Goal: Find specific page/section: Find specific page/section

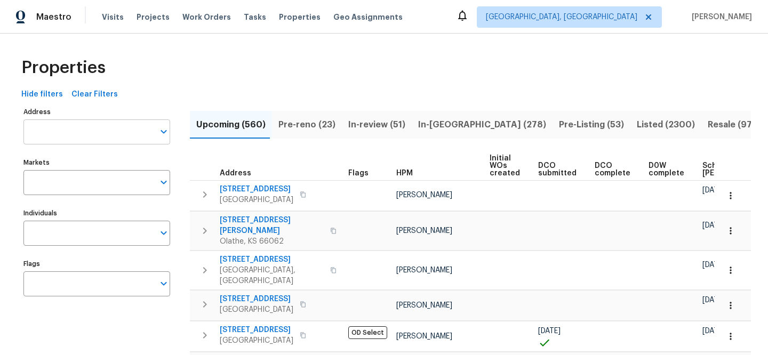
click at [115, 125] on input "Address" at bounding box center [88, 131] width 131 height 25
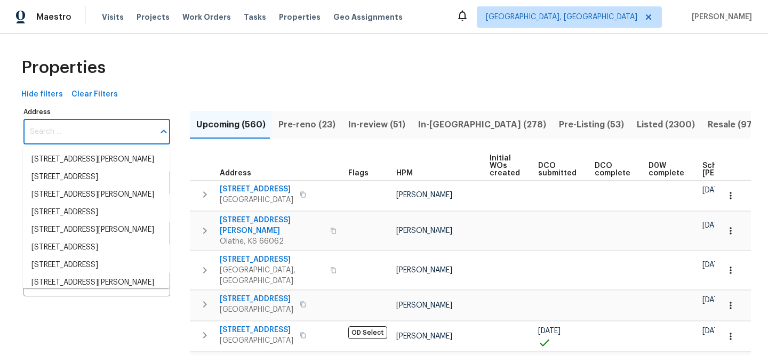
paste input "444 Lowell St, Reading, MA 01867"
type input "444 Lowell St, Reading, MA 01867"
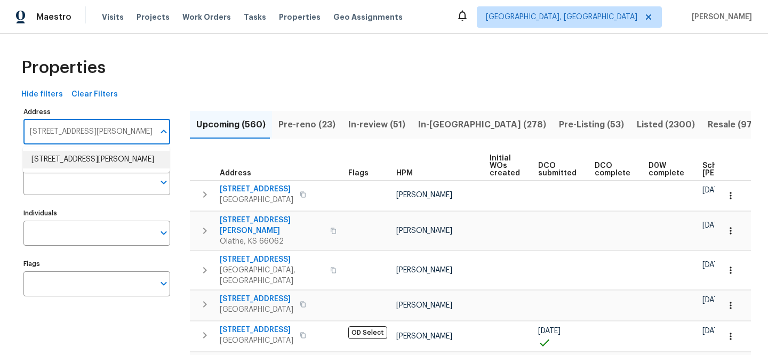
click at [95, 156] on li "444 Lowell St Reading MA 01867" at bounding box center [96, 160] width 147 height 18
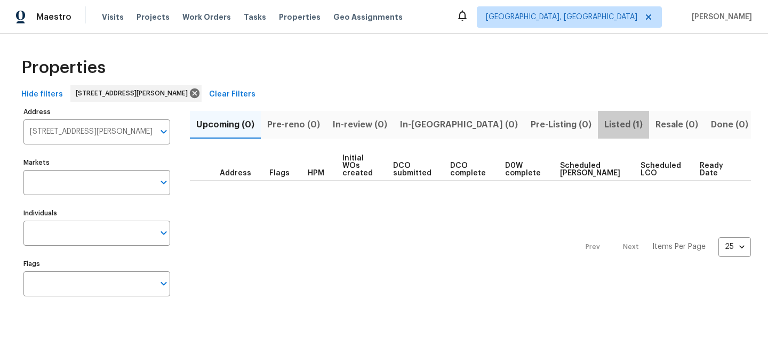
click at [604, 131] on span "Listed (1)" at bounding box center [623, 124] width 38 height 15
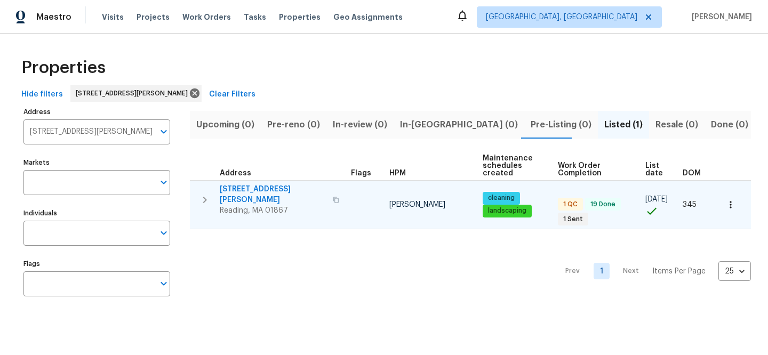
click at [250, 186] on span "444 Lowell St" at bounding box center [273, 194] width 107 height 21
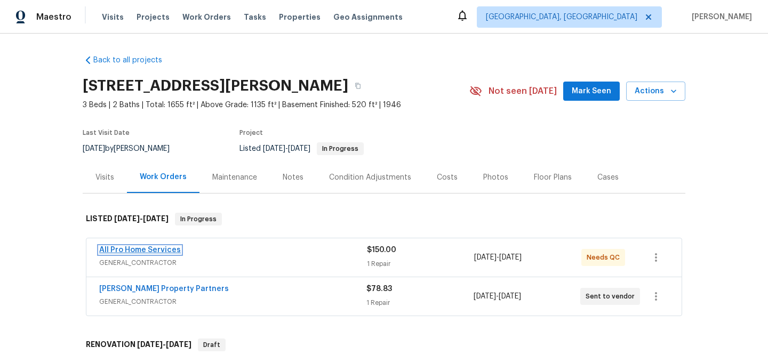
click at [139, 251] on link "All Pro Home Services" at bounding box center [140, 249] width 82 height 7
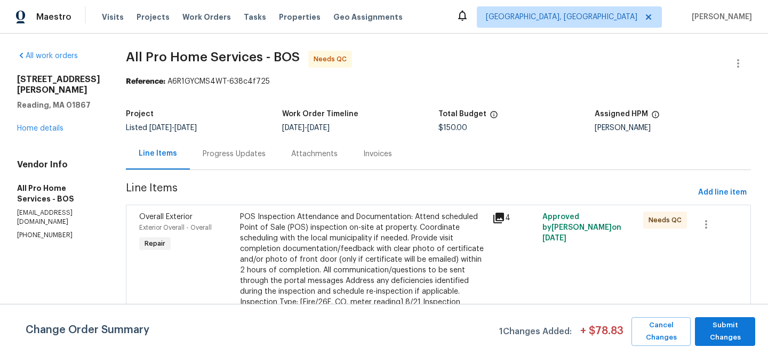
click at [498, 218] on icon at bounding box center [498, 218] width 11 height 11
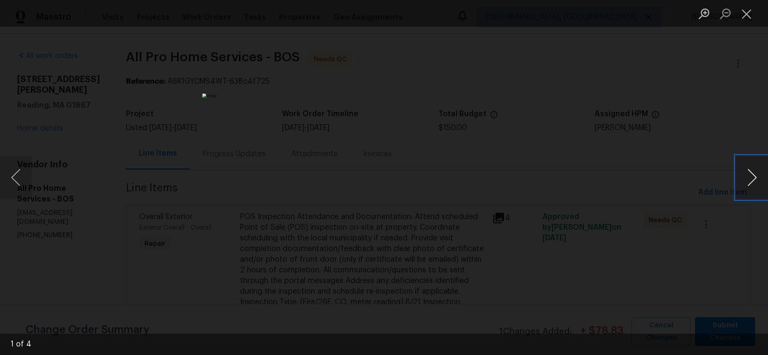
click at [750, 172] on button "Next image" at bounding box center [752, 177] width 32 height 43
click at [662, 164] on div "Lightbox" at bounding box center [384, 177] width 768 height 355
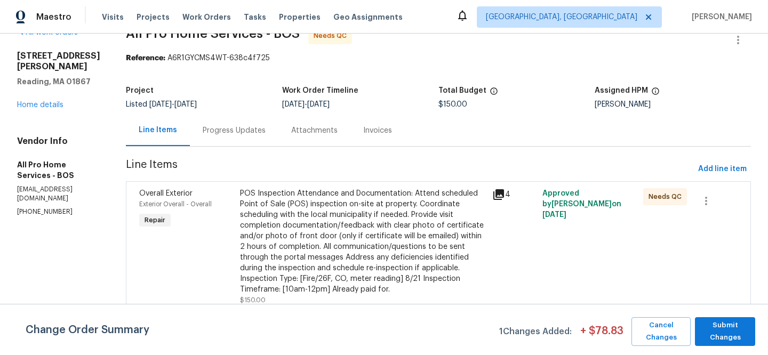
scroll to position [31, 0]
click at [427, 222] on div "POS Inspection Attendance and Documentation: Attend scheduled Point of Sale (PO…" at bounding box center [363, 241] width 246 height 107
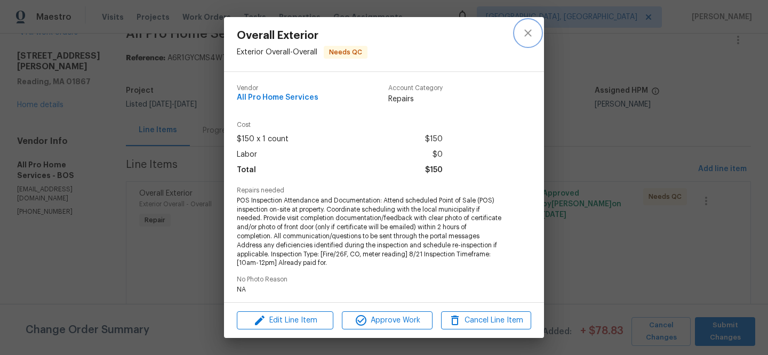
click at [527, 33] on icon "close" at bounding box center [528, 33] width 13 height 13
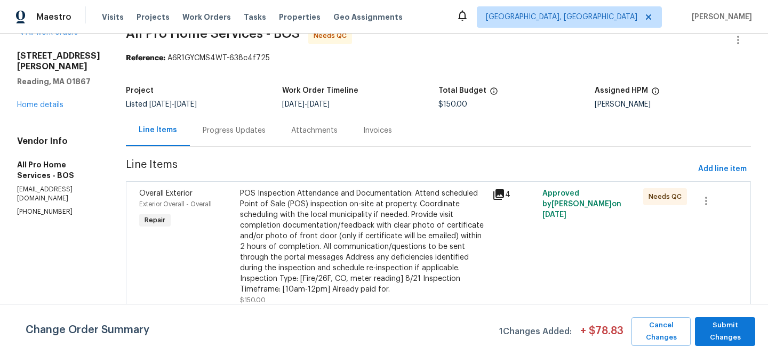
click at [495, 189] on icon at bounding box center [498, 194] width 11 height 11
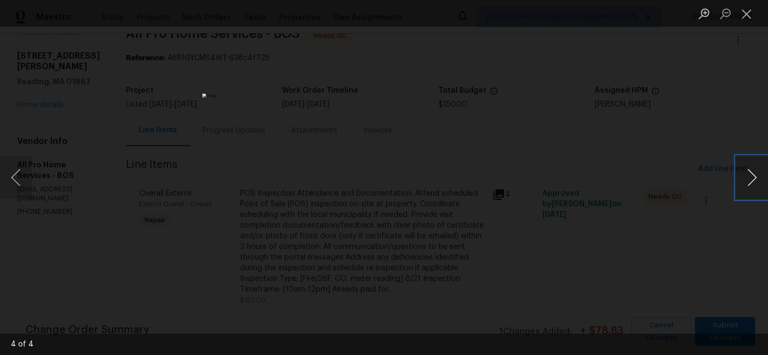
click at [757, 171] on button "Next image" at bounding box center [752, 177] width 32 height 43
click at [748, 189] on button "Next image" at bounding box center [752, 177] width 32 height 43
click at [745, 19] on button "Close lightbox" at bounding box center [746, 13] width 21 height 19
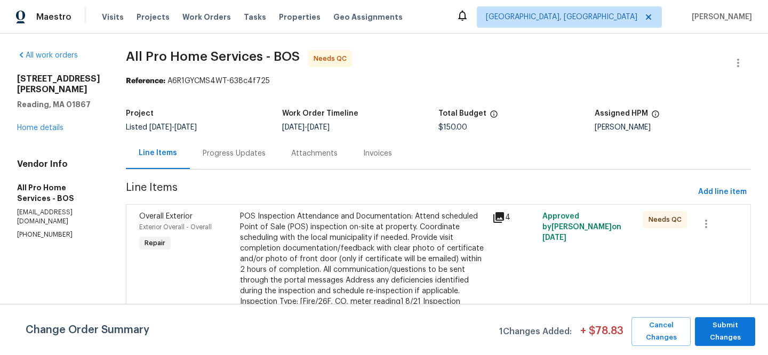
scroll to position [0, 0]
click at [58, 125] on link "Home details" at bounding box center [40, 128] width 46 height 7
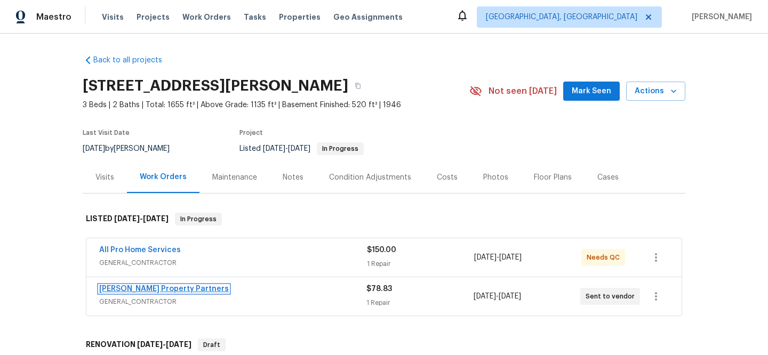
click at [129, 289] on link "Portillo Property Partners" at bounding box center [164, 288] width 130 height 7
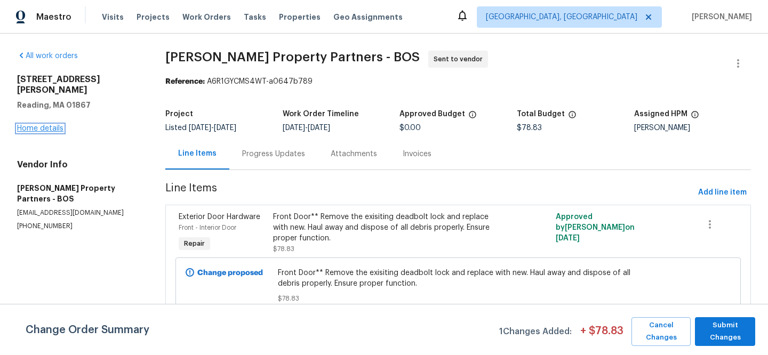
click at [47, 125] on link "Home details" at bounding box center [40, 128] width 46 height 7
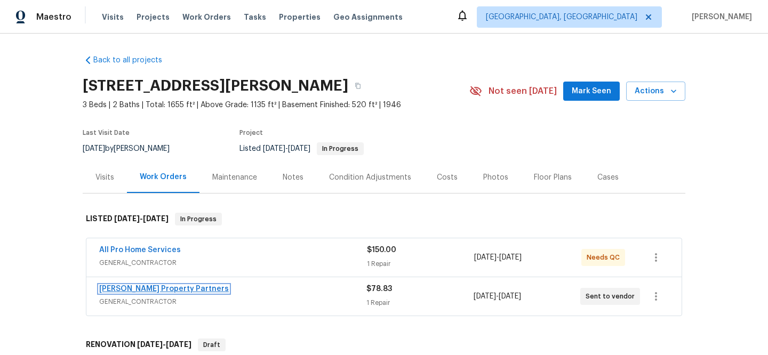
click at [131, 289] on link "Portillo Property Partners" at bounding box center [164, 288] width 130 height 7
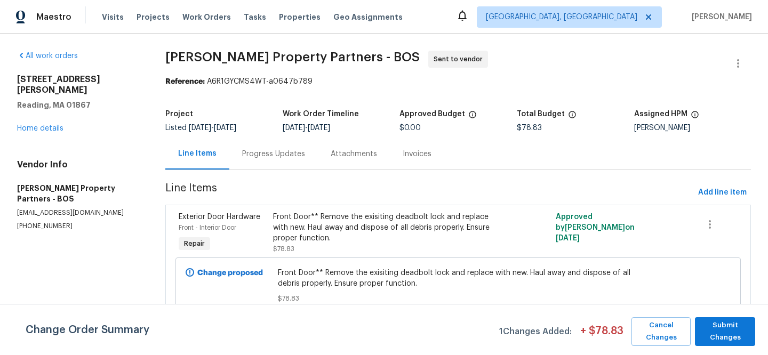
scroll to position [7, 0]
click at [54, 125] on link "Home details" at bounding box center [40, 128] width 46 height 7
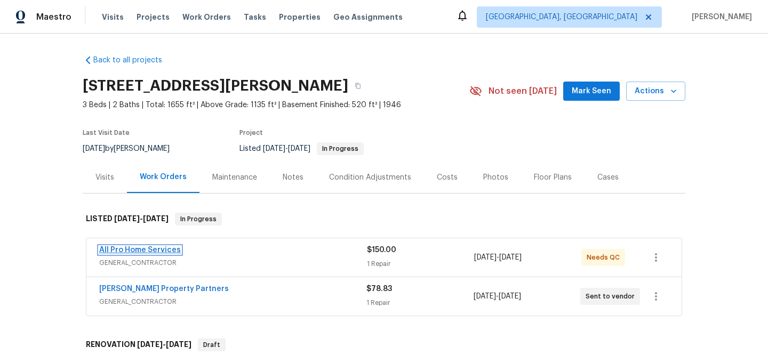
click at [147, 251] on link "All Pro Home Services" at bounding box center [140, 249] width 82 height 7
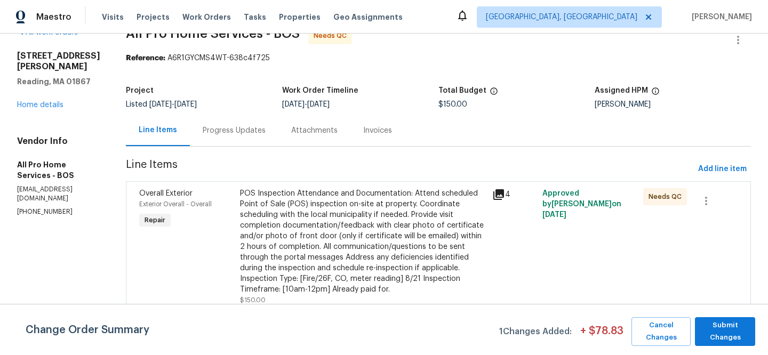
scroll to position [31, 0]
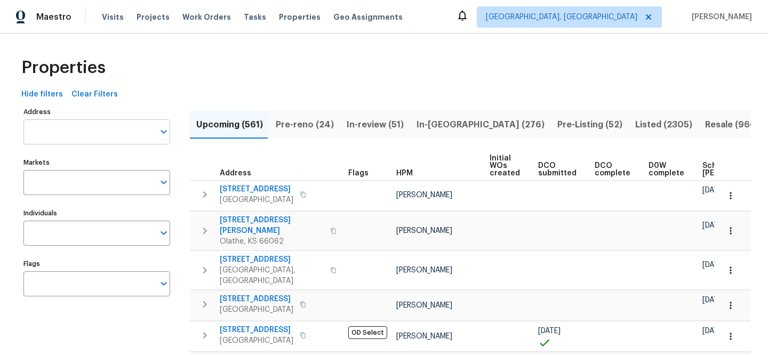
click at [106, 129] on input "Address" at bounding box center [88, 131] width 131 height 25
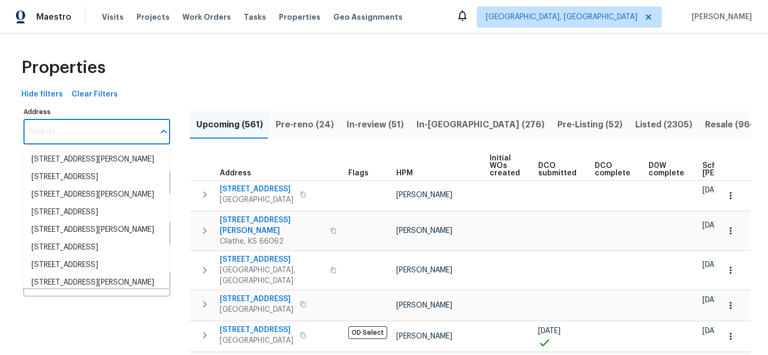
paste input "[STREET_ADDRESS]"
type input "[STREET_ADDRESS]"
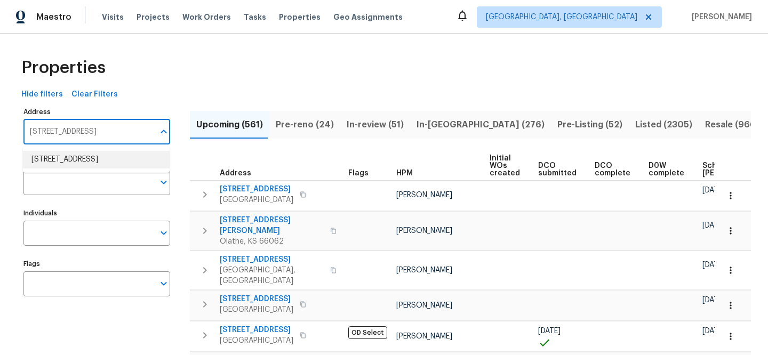
click at [87, 156] on li "9505 Scorpio Ln Burke VA 22015" at bounding box center [96, 160] width 147 height 18
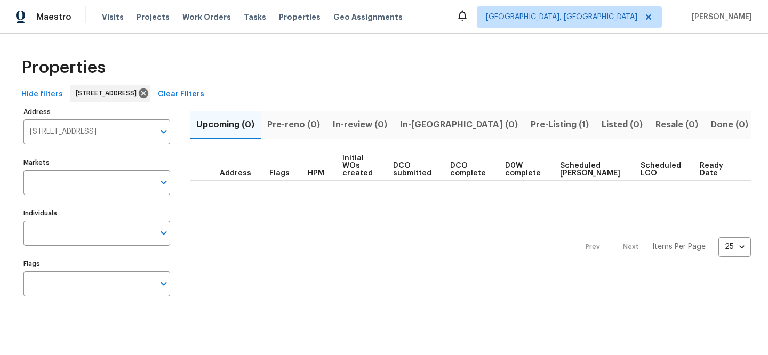
click at [531, 123] on span "Pre-Listing (1)" at bounding box center [560, 124] width 58 height 15
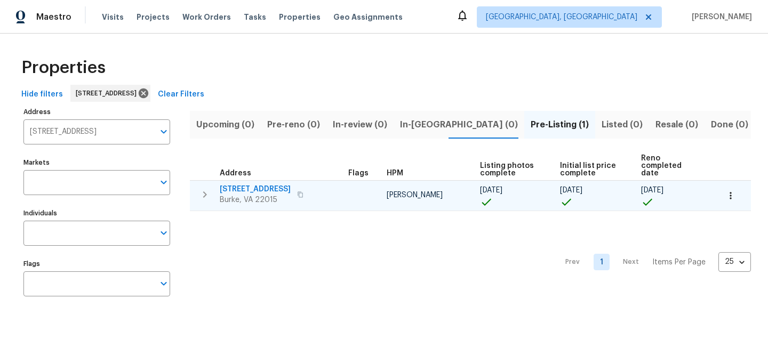
click at [256, 184] on span "[STREET_ADDRESS]" at bounding box center [255, 189] width 71 height 11
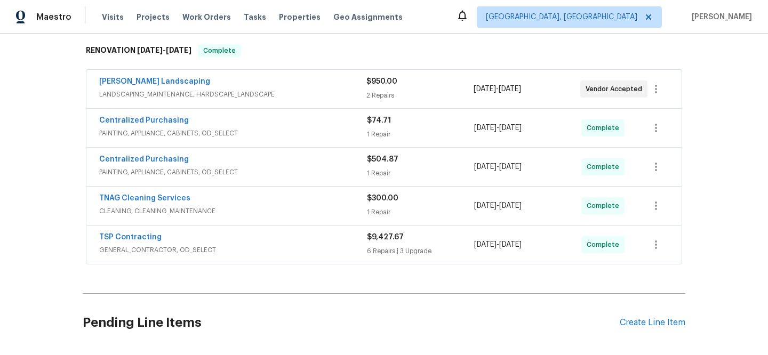
scroll to position [255, 0]
click at [165, 79] on link "[PERSON_NAME] Landscaping" at bounding box center [154, 81] width 111 height 7
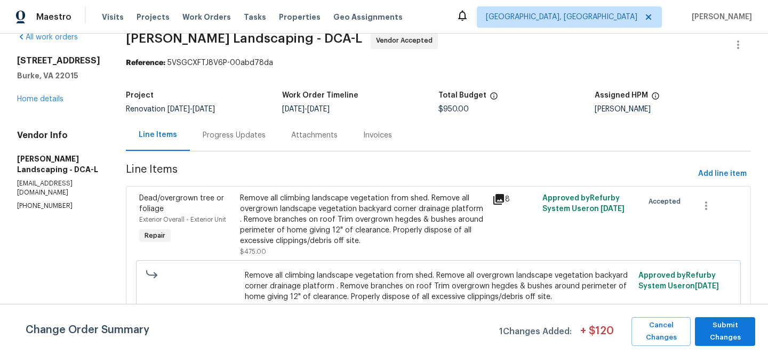
scroll to position [72, 0]
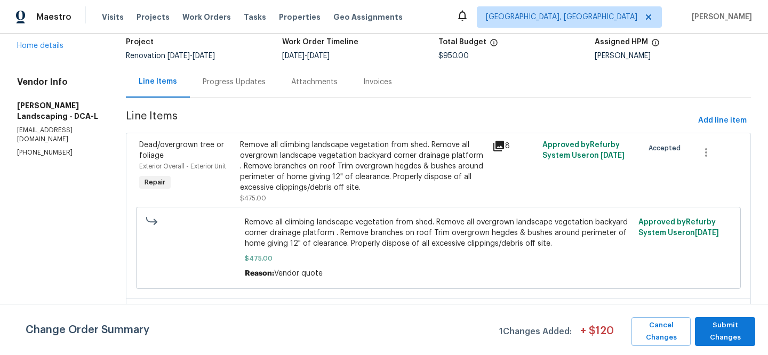
click at [497, 148] on icon at bounding box center [498, 146] width 11 height 11
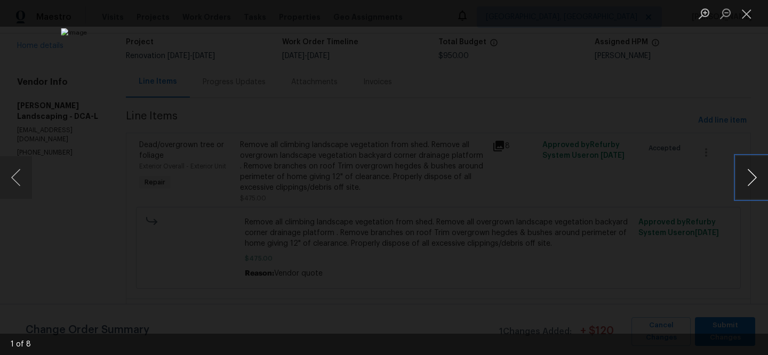
click at [752, 183] on button "Next image" at bounding box center [752, 177] width 32 height 43
click at [751, 182] on button "Next image" at bounding box center [752, 177] width 32 height 43
click at [748, 182] on button "Next image" at bounding box center [752, 177] width 32 height 43
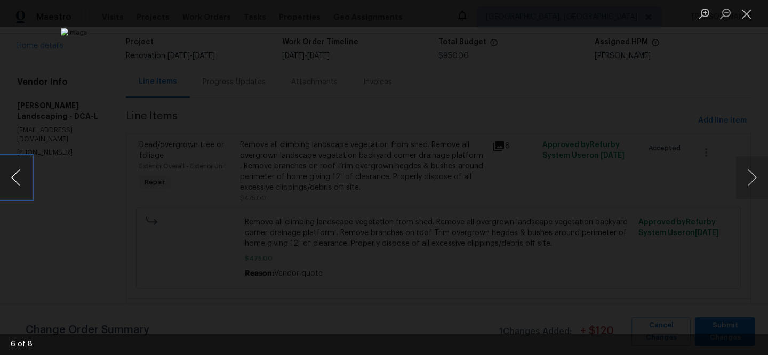
click at [30, 185] on button "Previous image" at bounding box center [16, 177] width 32 height 43
click at [749, 15] on button "Close lightbox" at bounding box center [746, 13] width 21 height 19
